Goal: Task Accomplishment & Management: Complete application form

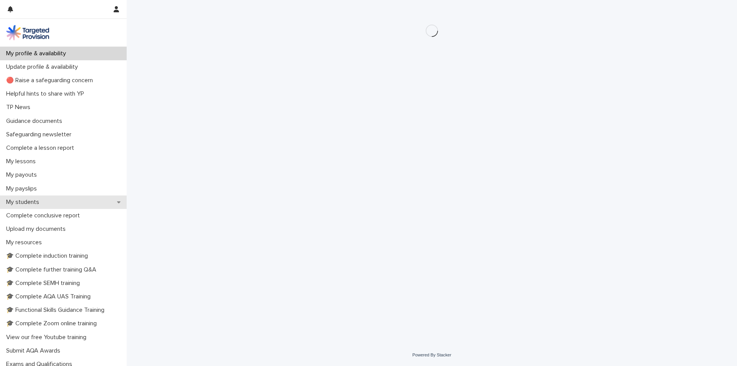
click at [71, 200] on div "My students" at bounding box center [63, 201] width 127 height 13
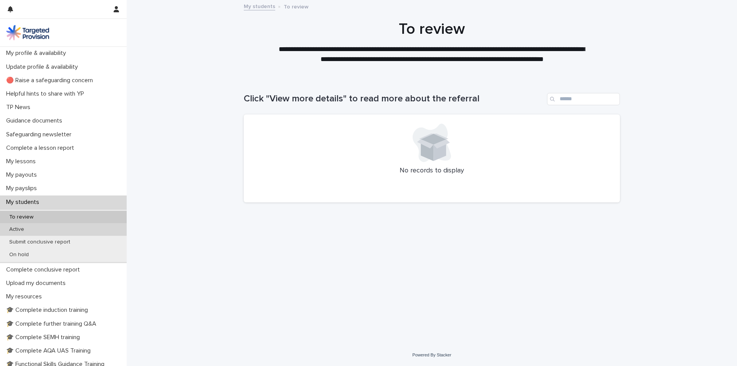
click at [64, 228] on div "Active" at bounding box center [63, 229] width 127 height 13
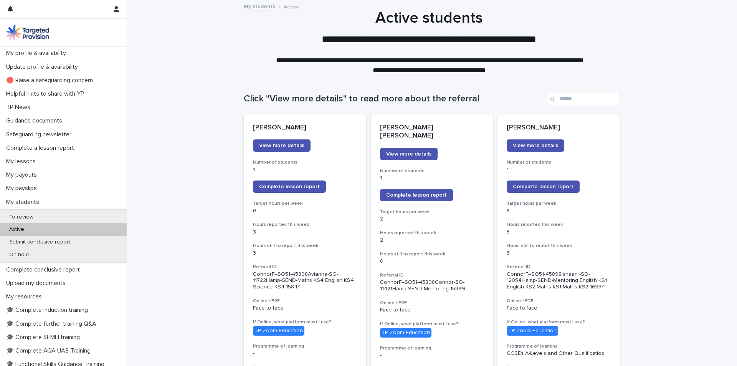
click at [300, 187] on span "Complete lesson report" at bounding box center [289, 186] width 61 height 5
click at [510, 182] on link "Complete lesson report" at bounding box center [543, 186] width 73 height 12
